Goal: Find specific page/section: Find specific page/section

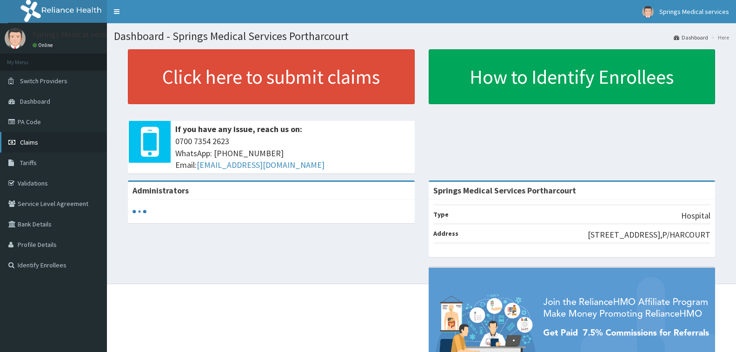
click at [34, 141] on span "Claims" at bounding box center [29, 142] width 18 height 8
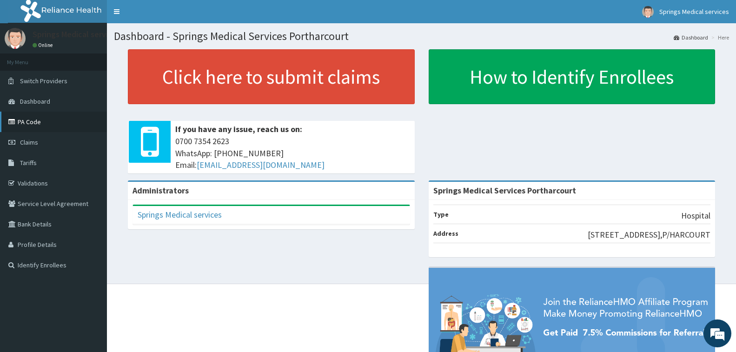
click at [31, 125] on link "PA Code" at bounding box center [53, 122] width 107 height 20
